Goal: Task Accomplishment & Management: Manage account settings

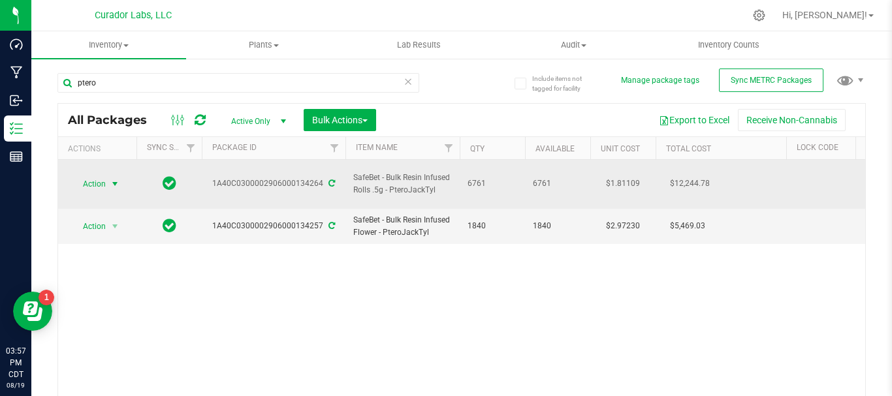
click at [88, 178] on span "Action" at bounding box center [88, 184] width 35 height 18
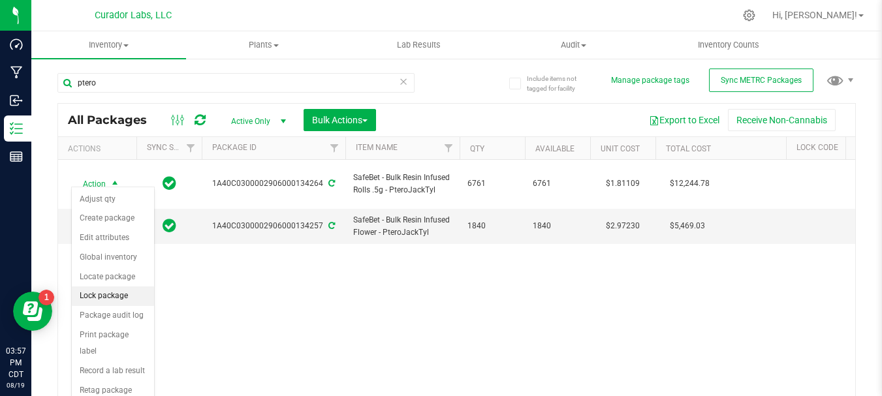
click at [112, 296] on li "Lock package" at bounding box center [113, 297] width 82 height 20
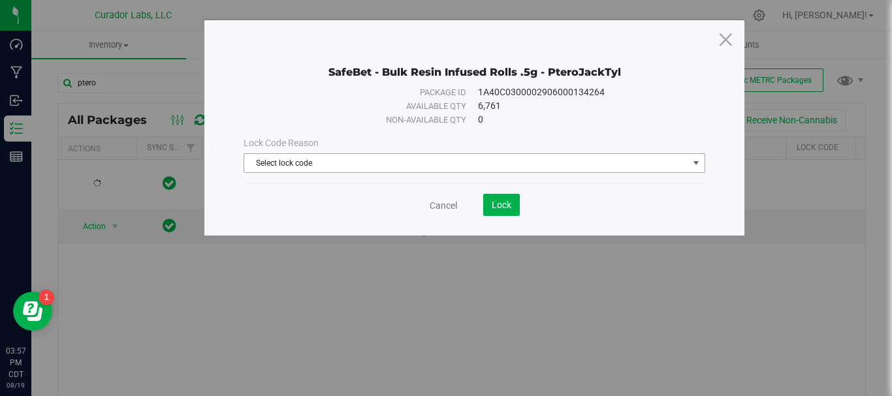
click at [380, 162] on span "Select lock code" at bounding box center [466, 163] width 444 height 18
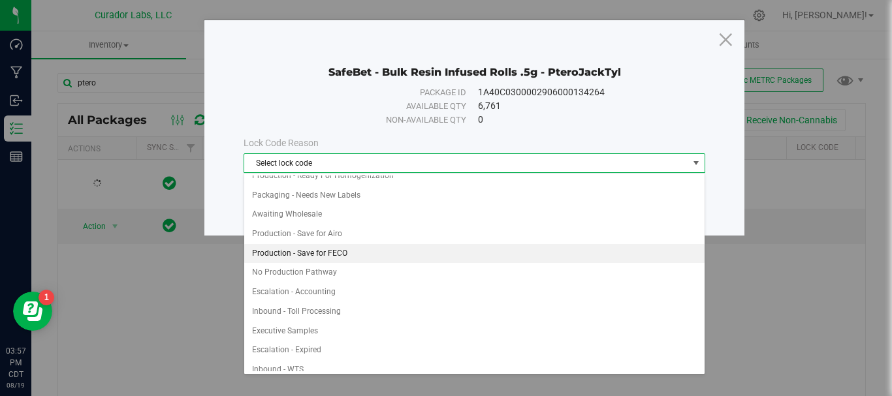
scroll to position [762, 0]
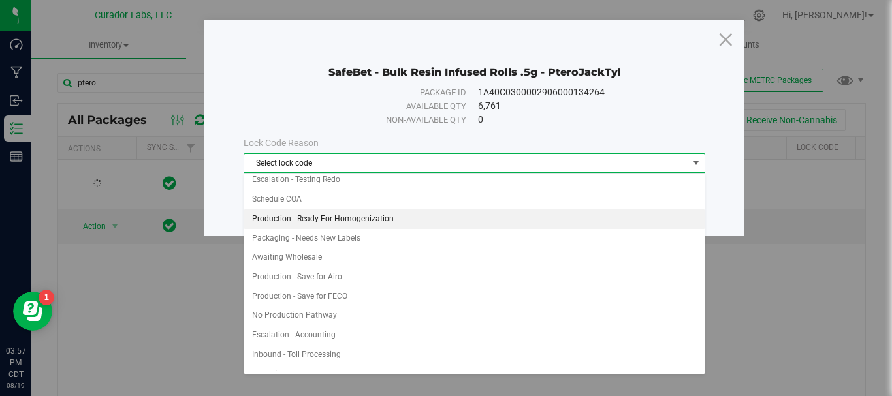
click at [383, 222] on li "Production - Ready For Homogenization" at bounding box center [474, 220] width 460 height 20
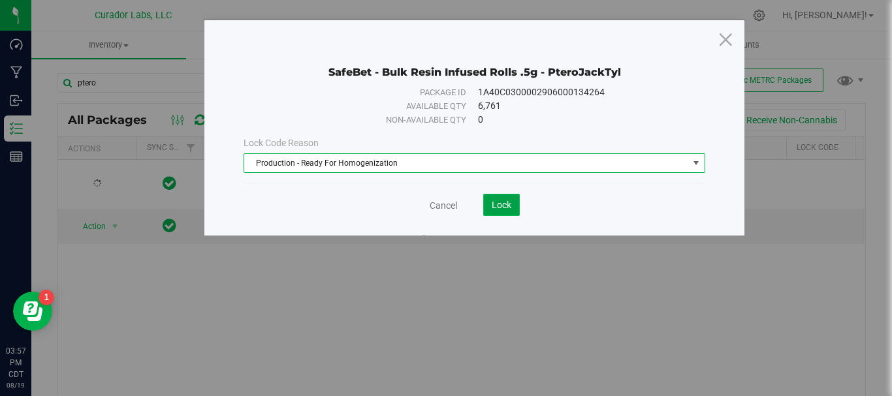
click at [510, 202] on span "Lock" at bounding box center [501, 205] width 20 height 10
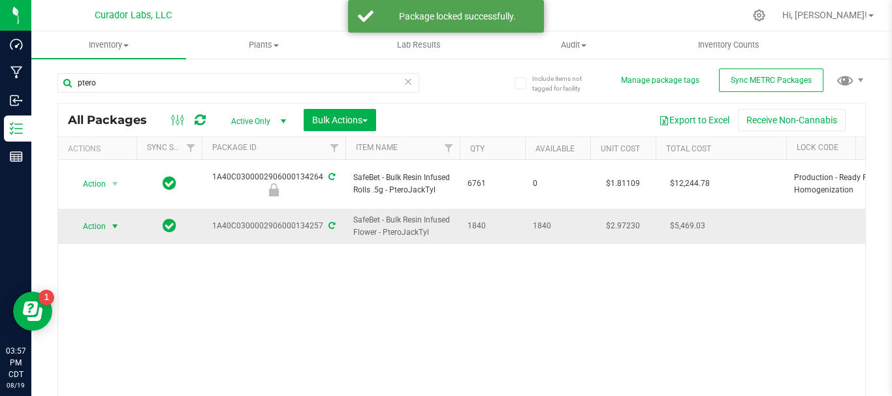
click at [90, 217] on span "Action" at bounding box center [88, 226] width 35 height 18
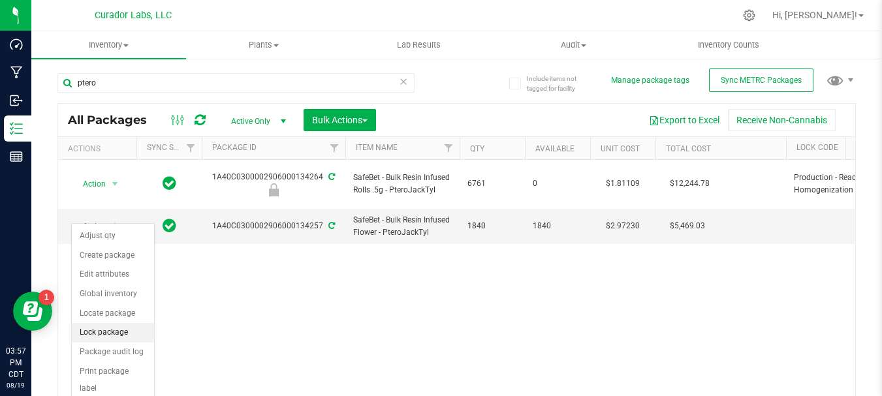
click at [115, 327] on li "Lock package" at bounding box center [113, 333] width 82 height 20
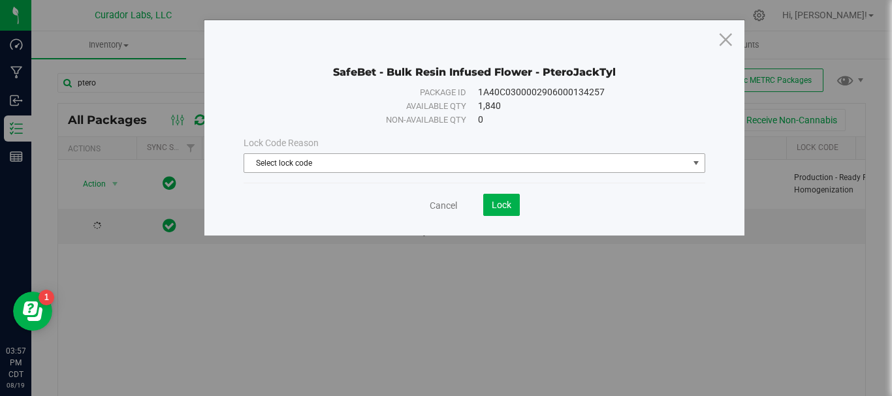
click at [397, 159] on span "Select lock code" at bounding box center [466, 163] width 444 height 18
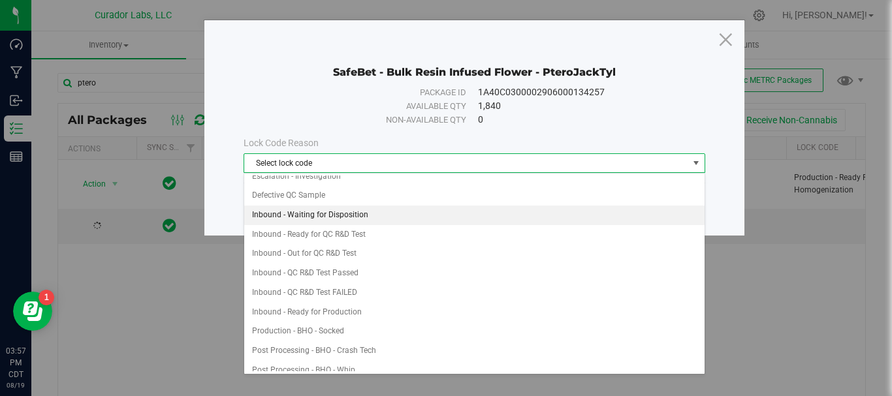
scroll to position [87, 0]
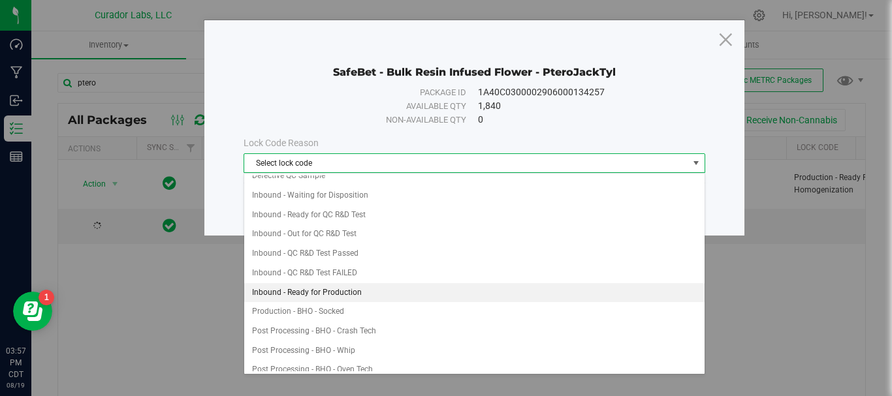
click at [383, 293] on li "Inbound - Ready for Production" at bounding box center [474, 293] width 460 height 20
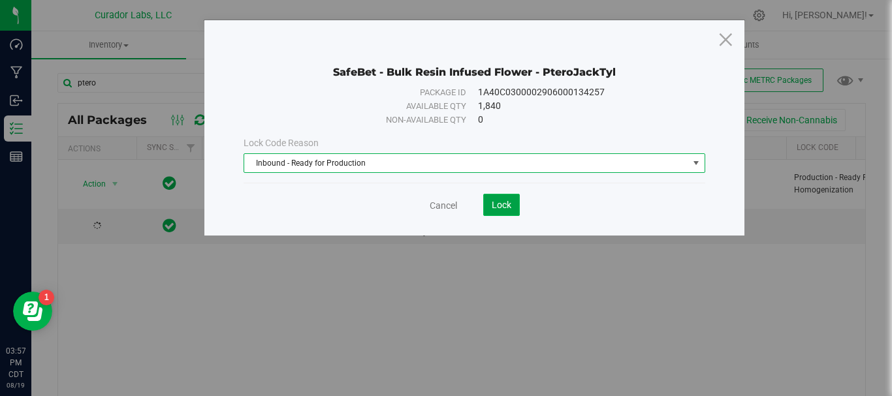
click at [500, 205] on span "Lock" at bounding box center [501, 205] width 20 height 10
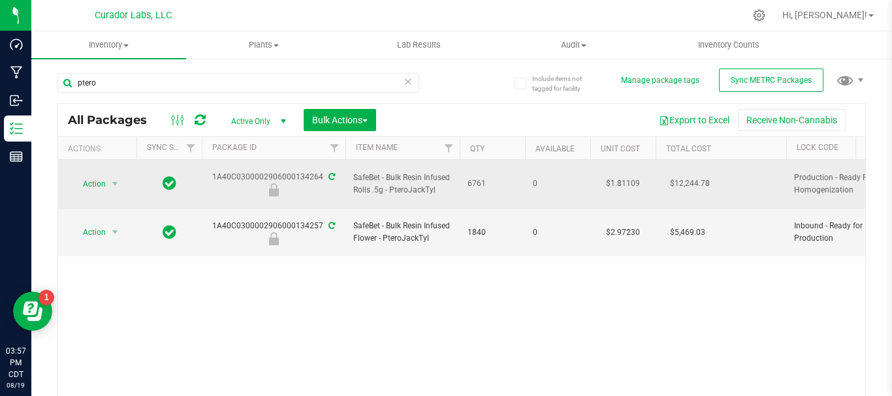
drag, startPoint x: 493, startPoint y: 178, endPoint x: 214, endPoint y: 171, distance: 278.8
copy tr "1A40C0300002906000134264 SafeBet - Bulk Resin Infused Rolls .5g - PteroJackTyl …"
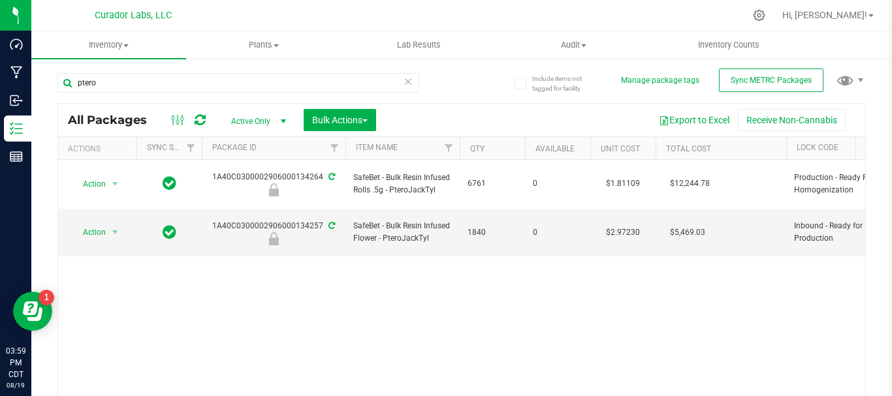
click at [448, 235] on div "Action Action Edit attributes Global inventory Locate package Package audit log…" at bounding box center [461, 284] width 807 height 249
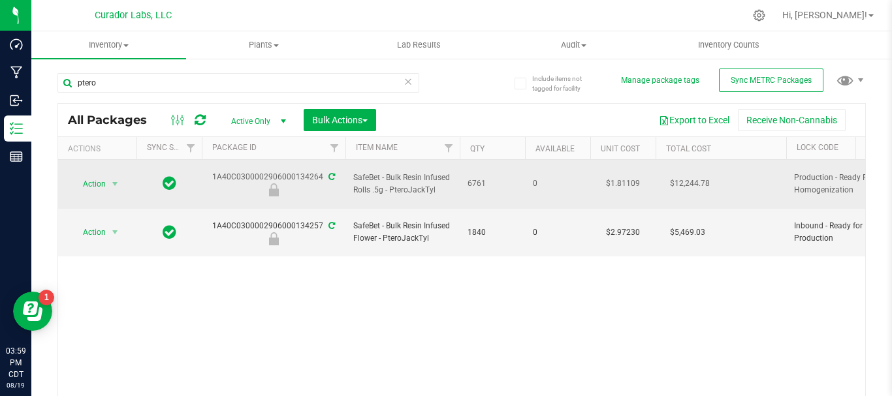
drag, startPoint x: 494, startPoint y: 174, endPoint x: 351, endPoint y: 174, distance: 142.9
copy tr "SafeBet - Bulk Resin Infused Rolls .5g - PteroJackTyl 6761"
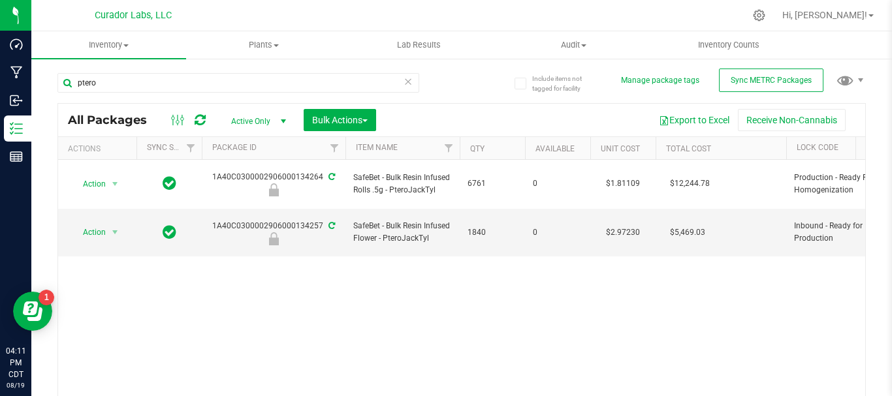
click at [655, 291] on div "Action Action Edit attributes Global inventory Locate package Package audit log…" at bounding box center [461, 284] width 807 height 249
